Goal: Obtain resource: Download file/media

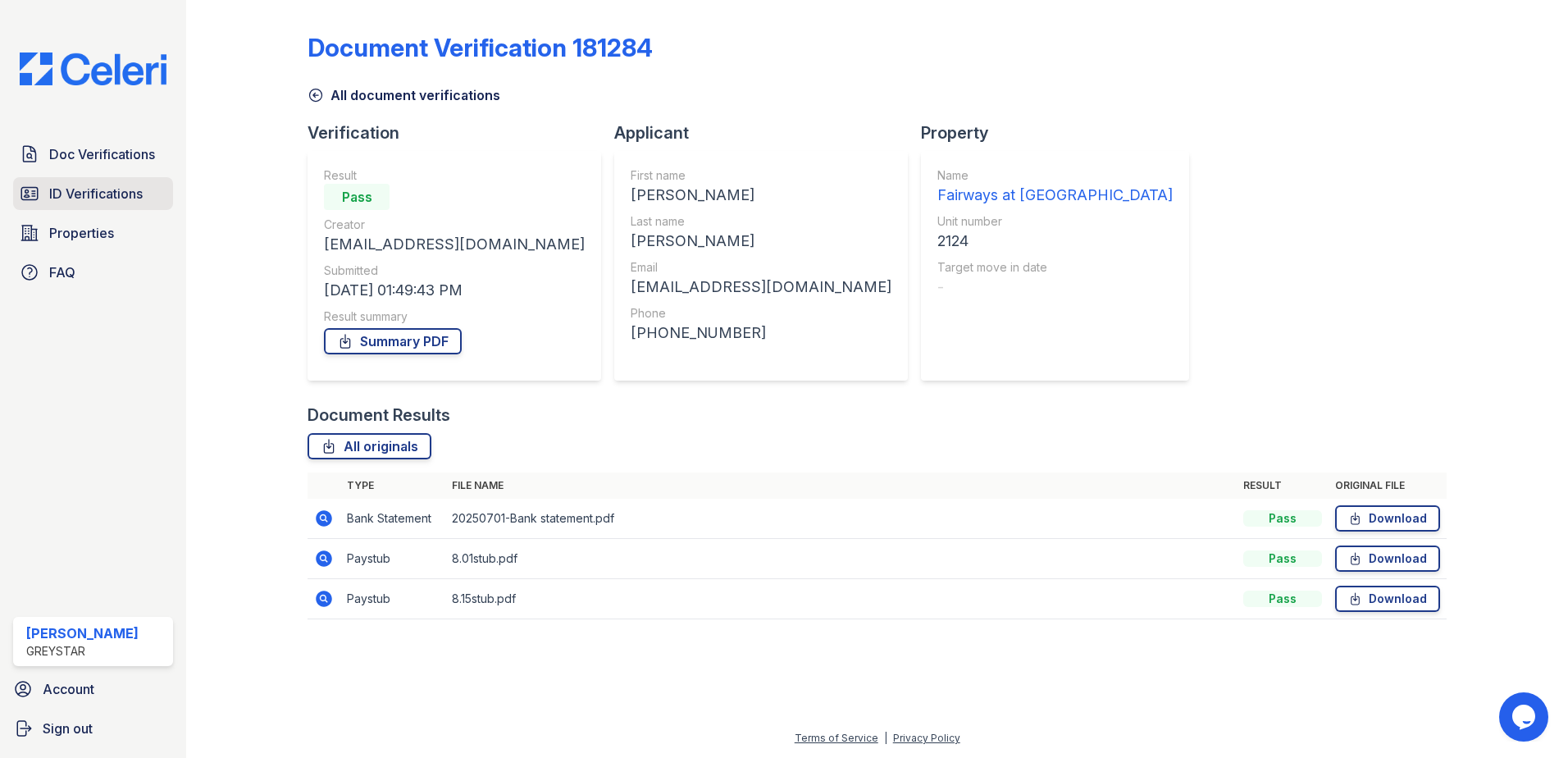
click at [112, 187] on span "ID Verifications" at bounding box center [95, 193] width 93 height 19
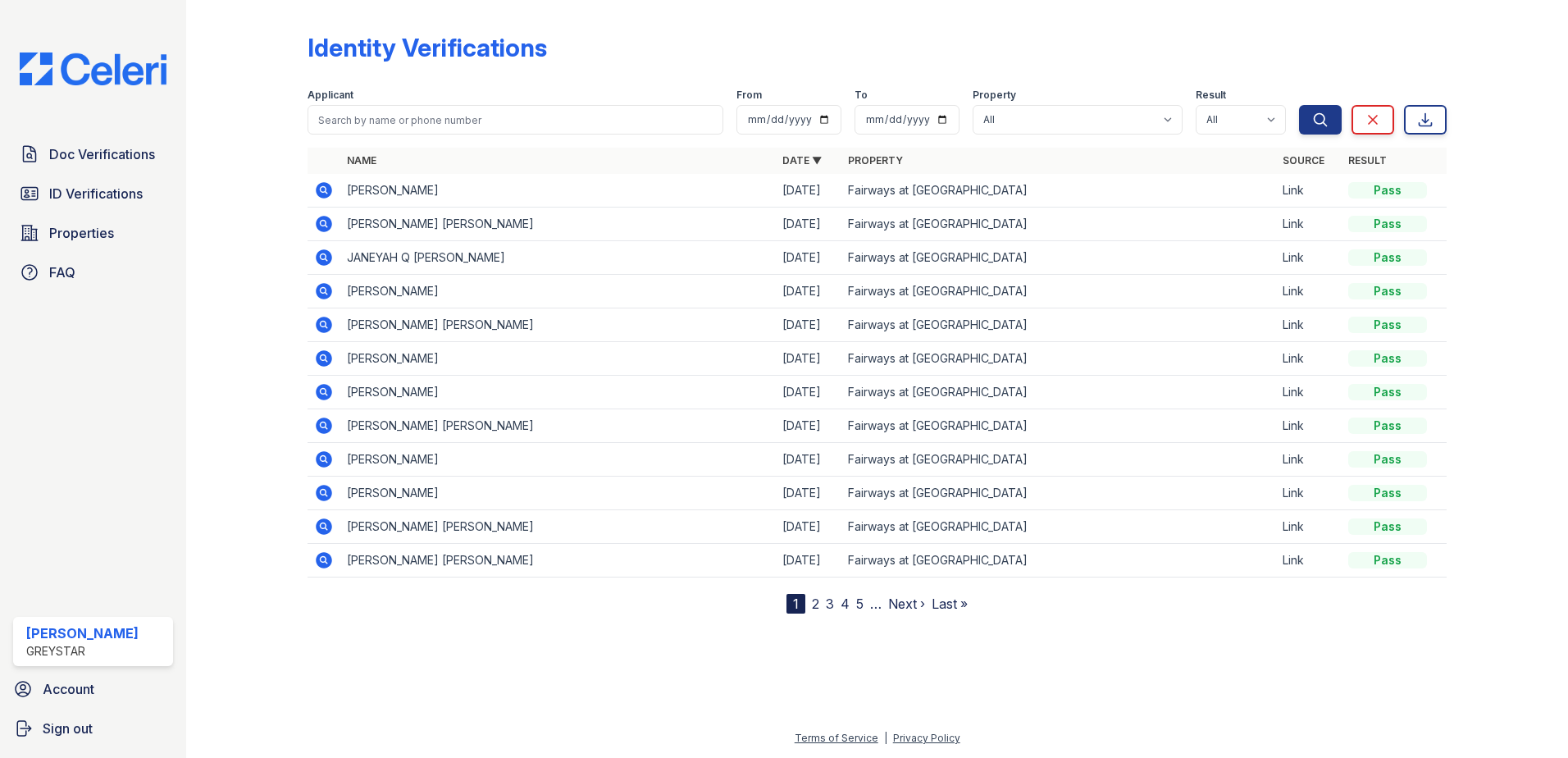
click at [319, 217] on icon at bounding box center [323, 223] width 19 height 19
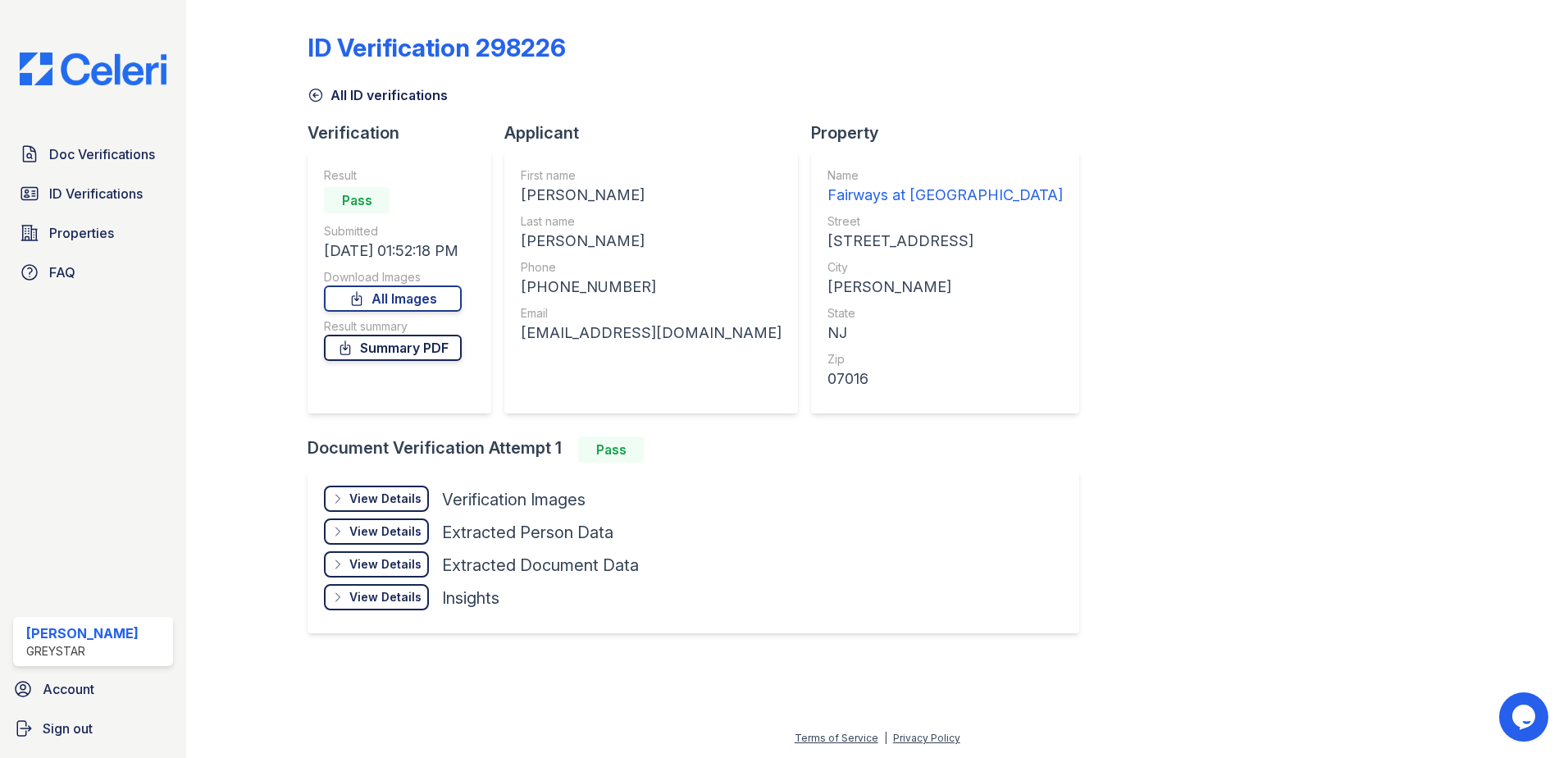
click at [425, 348] on link "Summary PDF" at bounding box center [393, 347] width 138 height 26
click at [109, 157] on span "Doc Verifications" at bounding box center [102, 153] width 106 height 19
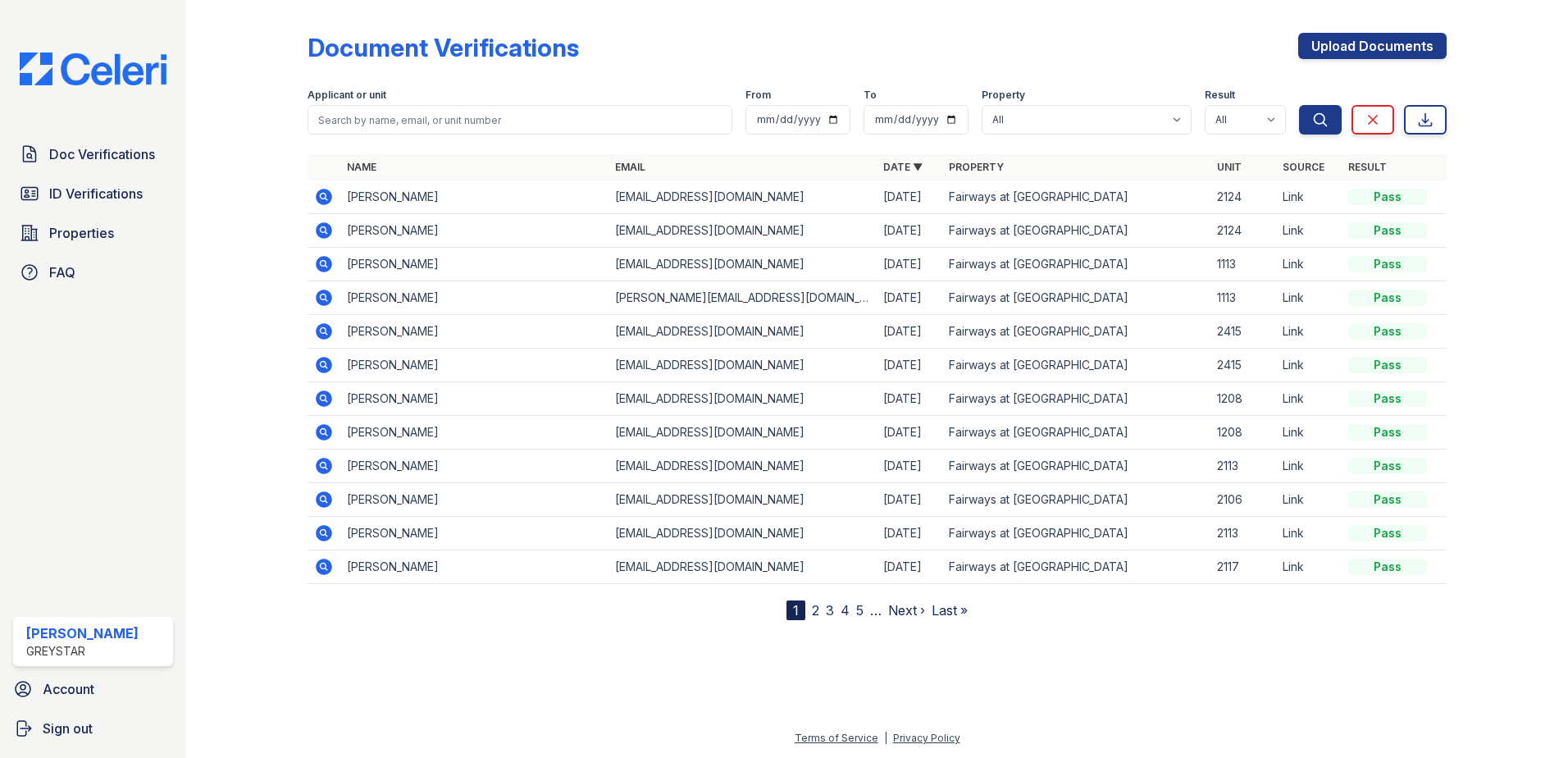
click at [109, 181] on link "ID Verifications" at bounding box center [93, 193] width 160 height 33
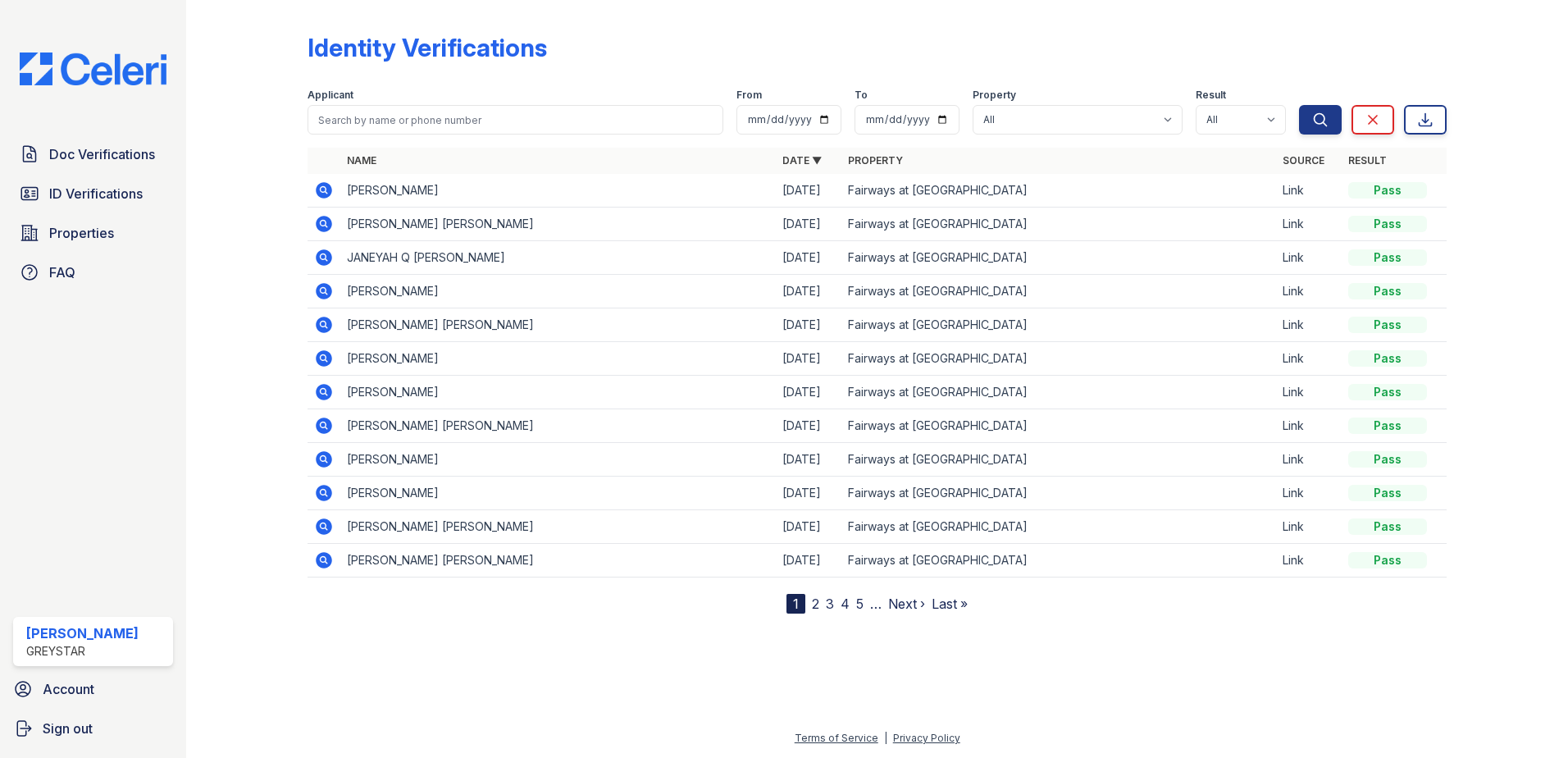
click at [328, 254] on icon at bounding box center [323, 257] width 16 height 16
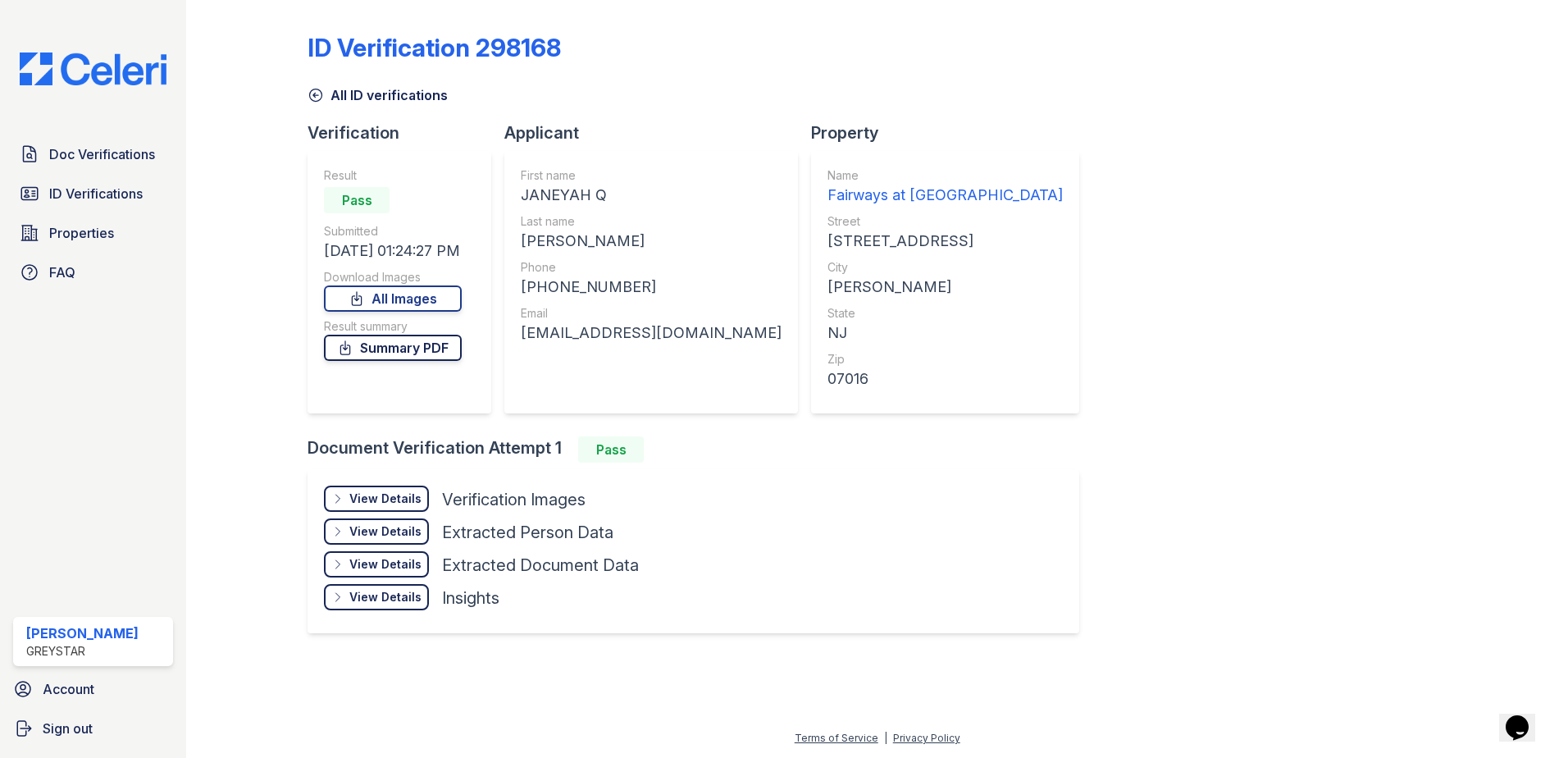
click at [416, 341] on link "Summary PDF" at bounding box center [393, 347] width 138 height 26
